Goal: Navigation & Orientation: Understand site structure

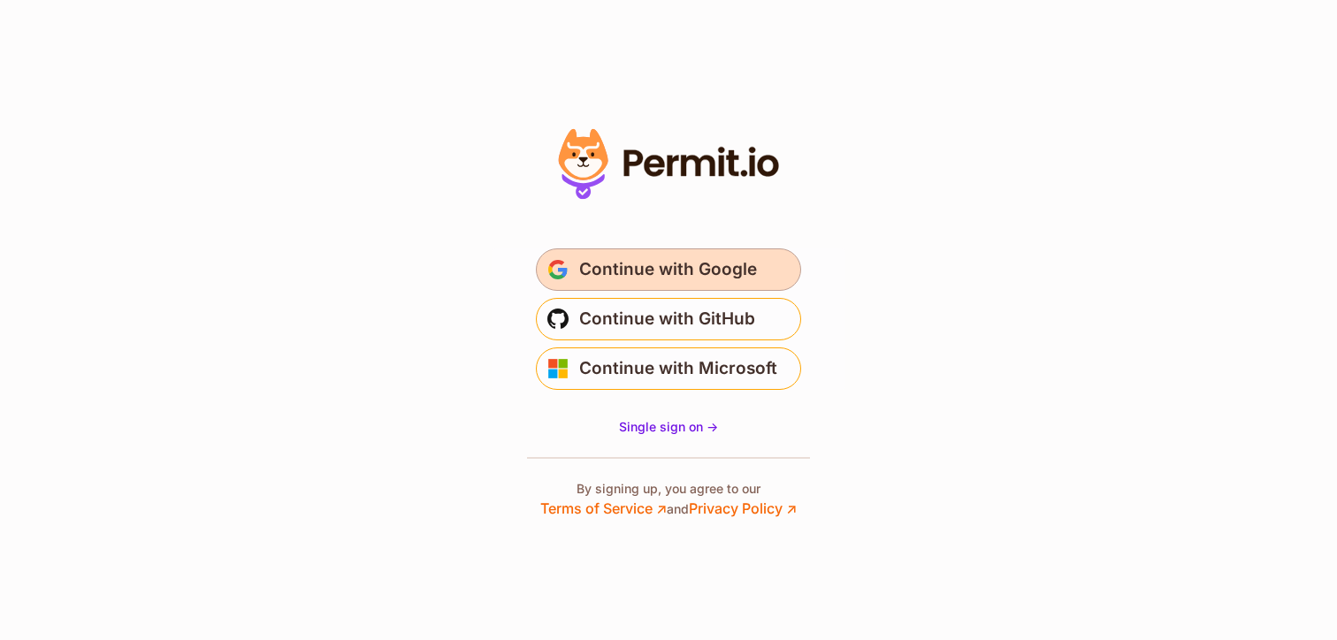
click at [592, 274] on span "Continue with Google" at bounding box center [668, 270] width 178 height 28
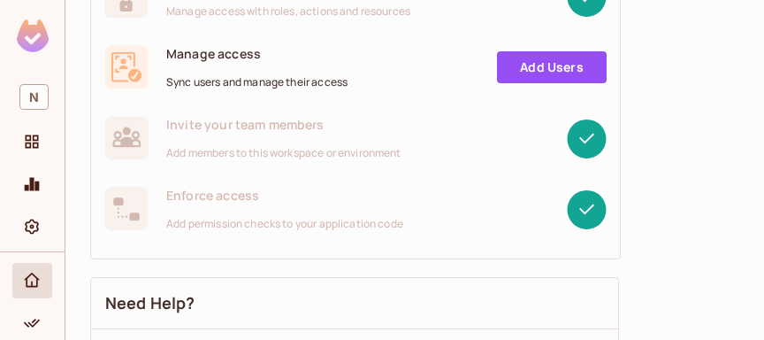
scroll to position [361, 0]
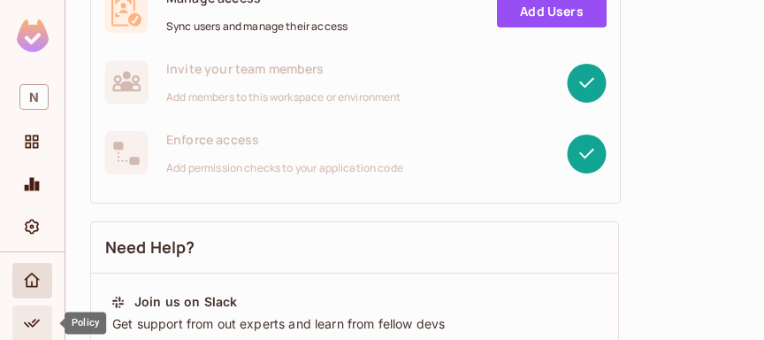
click at [29, 325] on icon "Policy" at bounding box center [32, 323] width 18 height 18
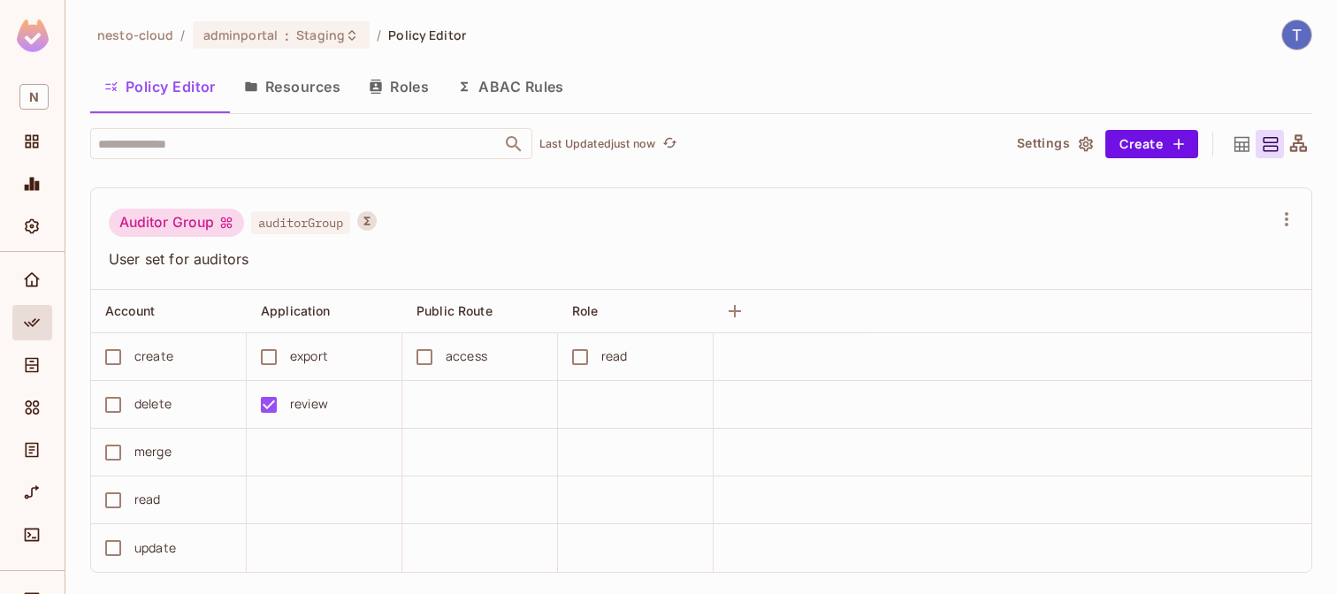
scroll to position [1230, 0]
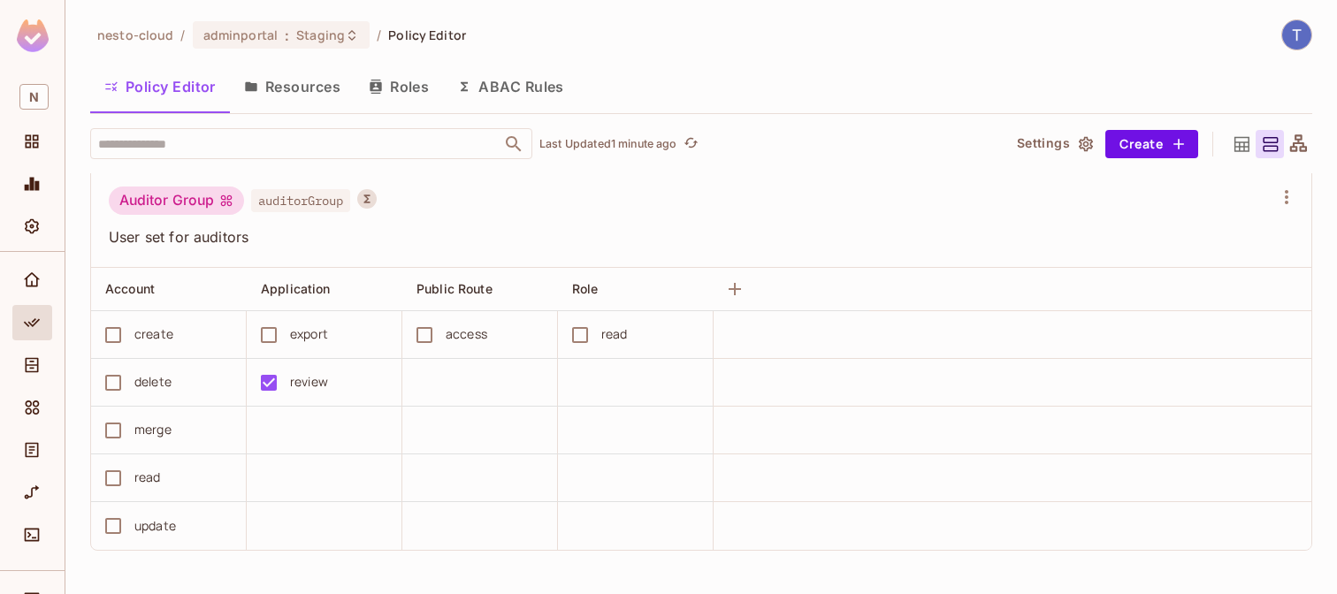
click at [486, 85] on button "ABAC Rules" at bounding box center [510, 87] width 135 height 44
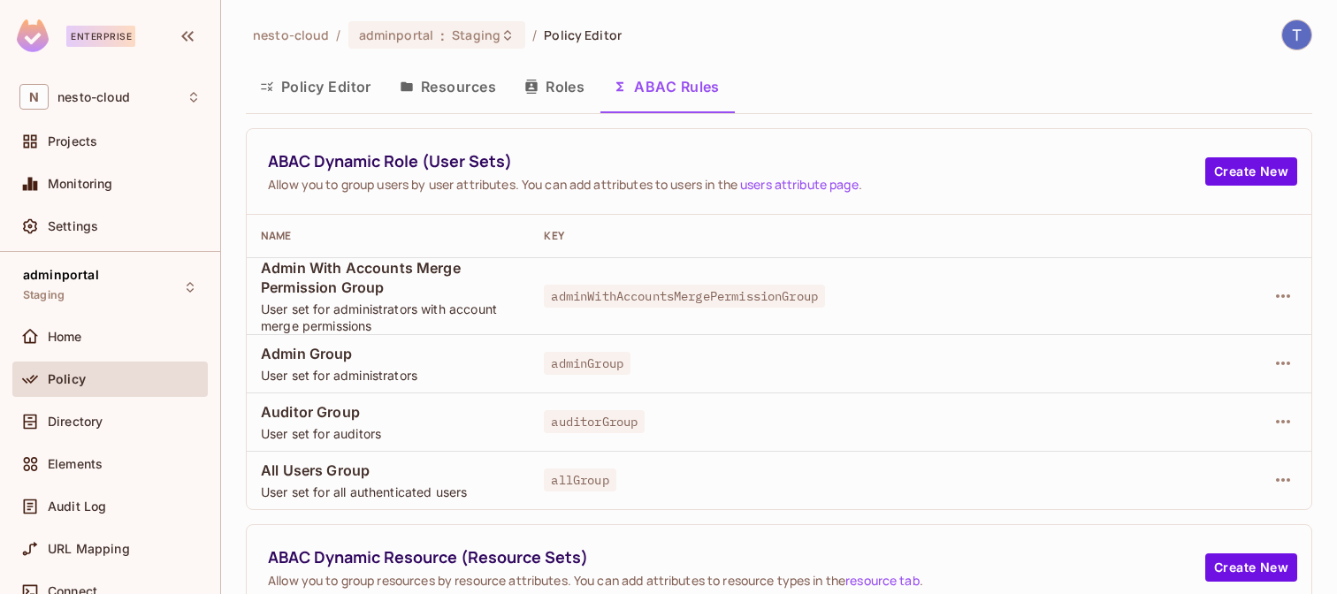
scroll to position [17, 0]
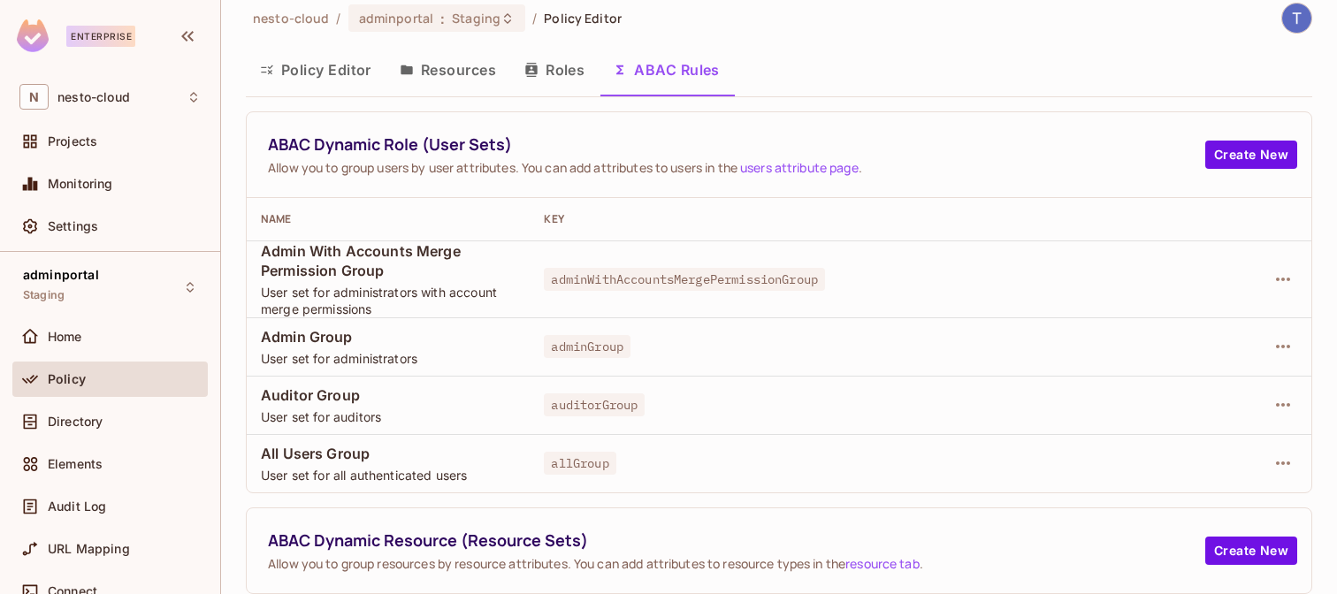
click at [553, 72] on button "Roles" at bounding box center [554, 70] width 88 height 44
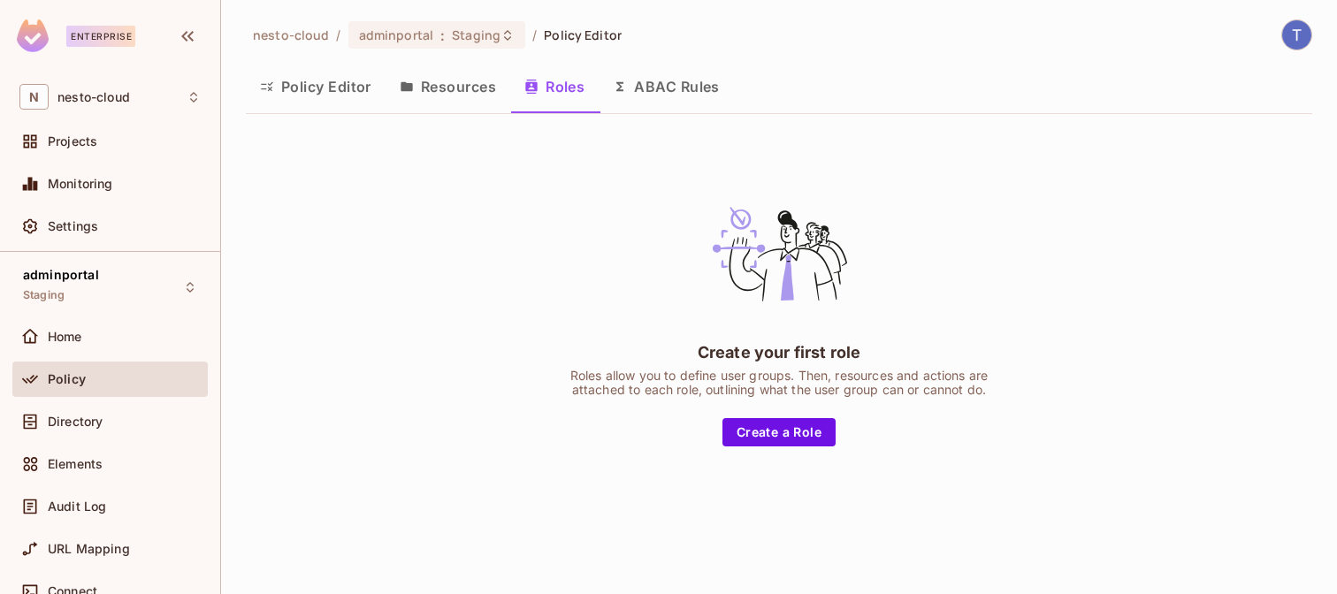
click at [431, 88] on button "Resources" at bounding box center [448, 87] width 125 height 44
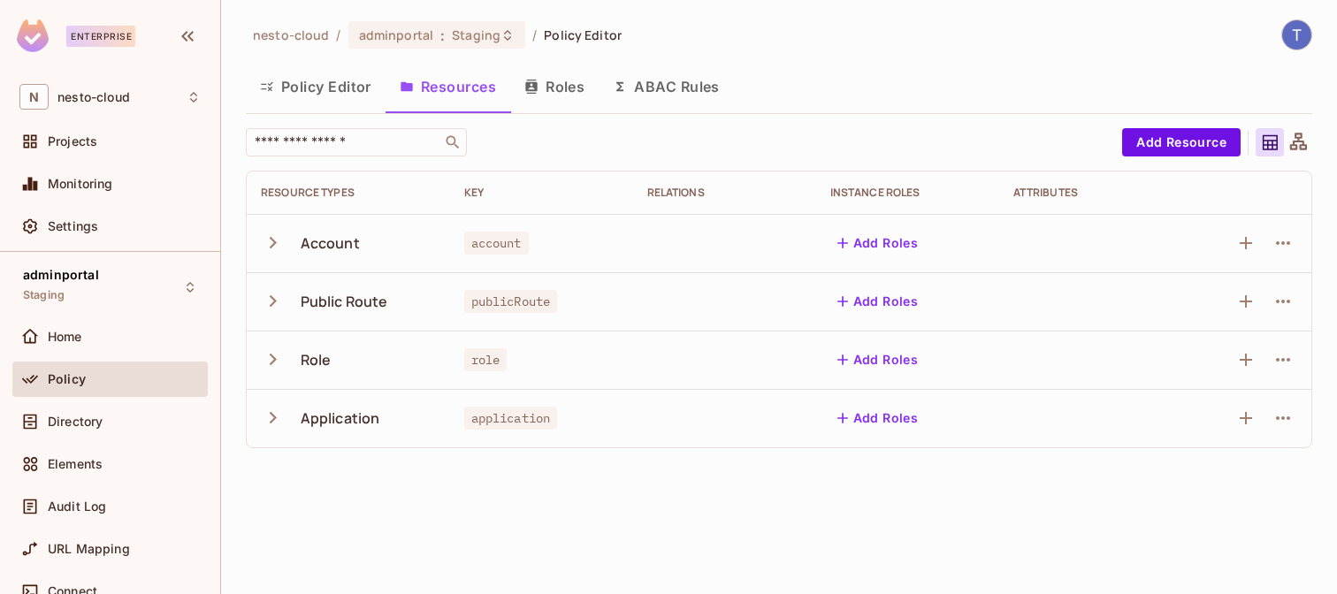
click at [302, 88] on button "Policy Editor" at bounding box center [316, 87] width 140 height 44
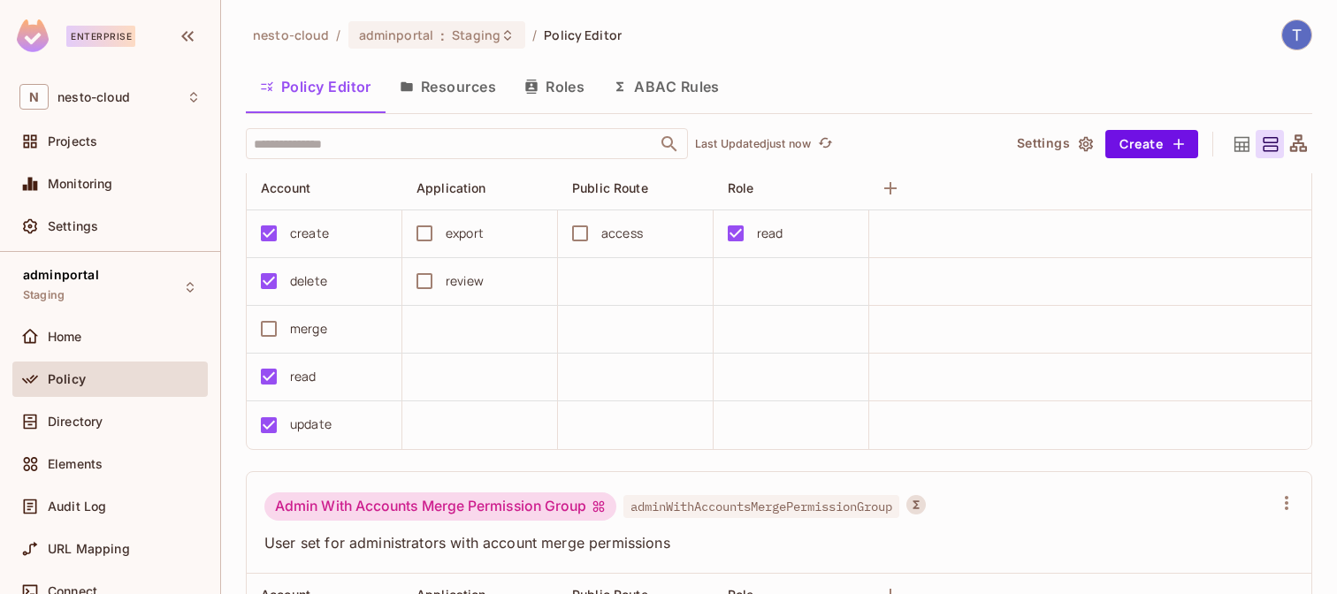
scroll to position [111, 0]
